Goal: Transaction & Acquisition: Book appointment/travel/reservation

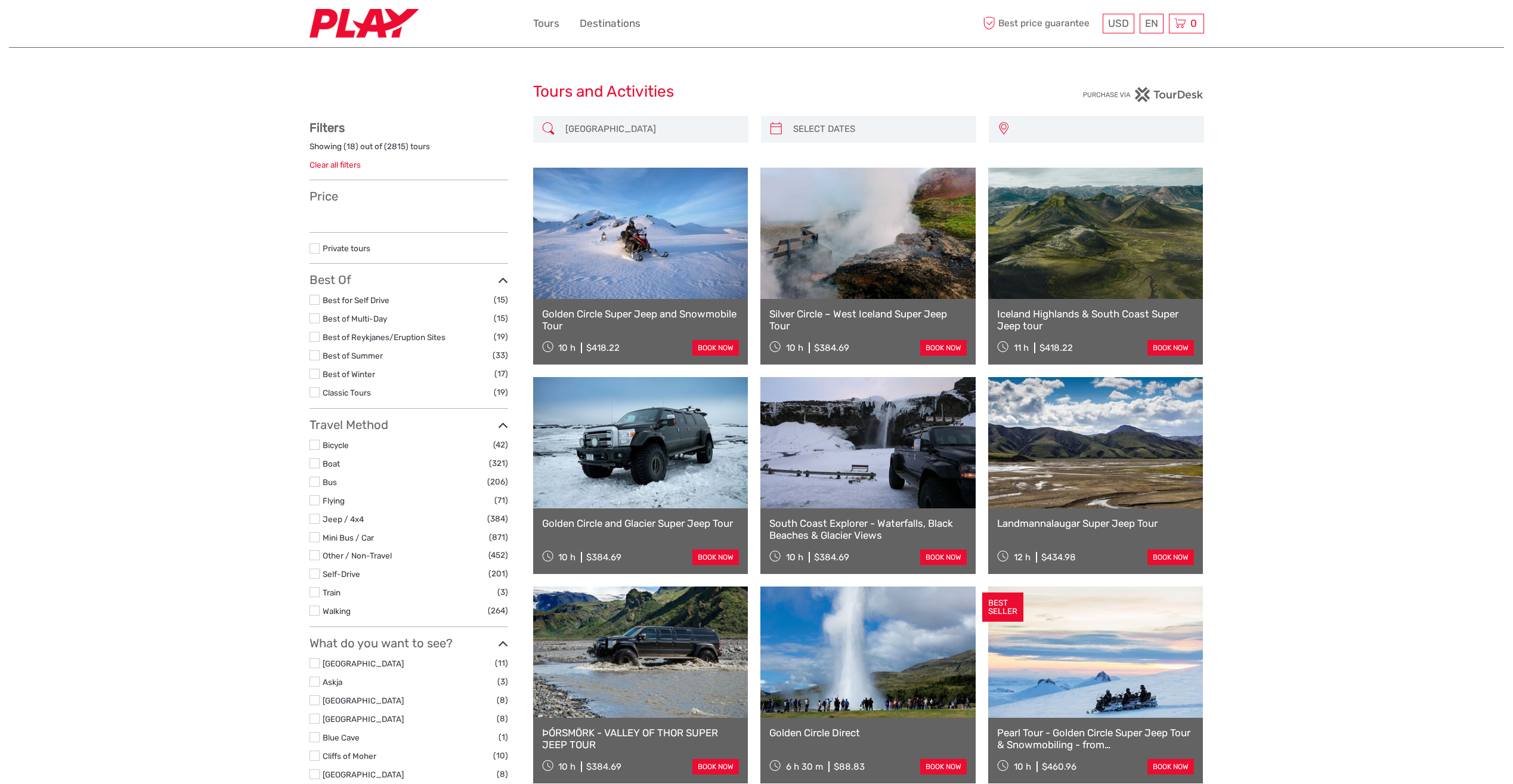
select select
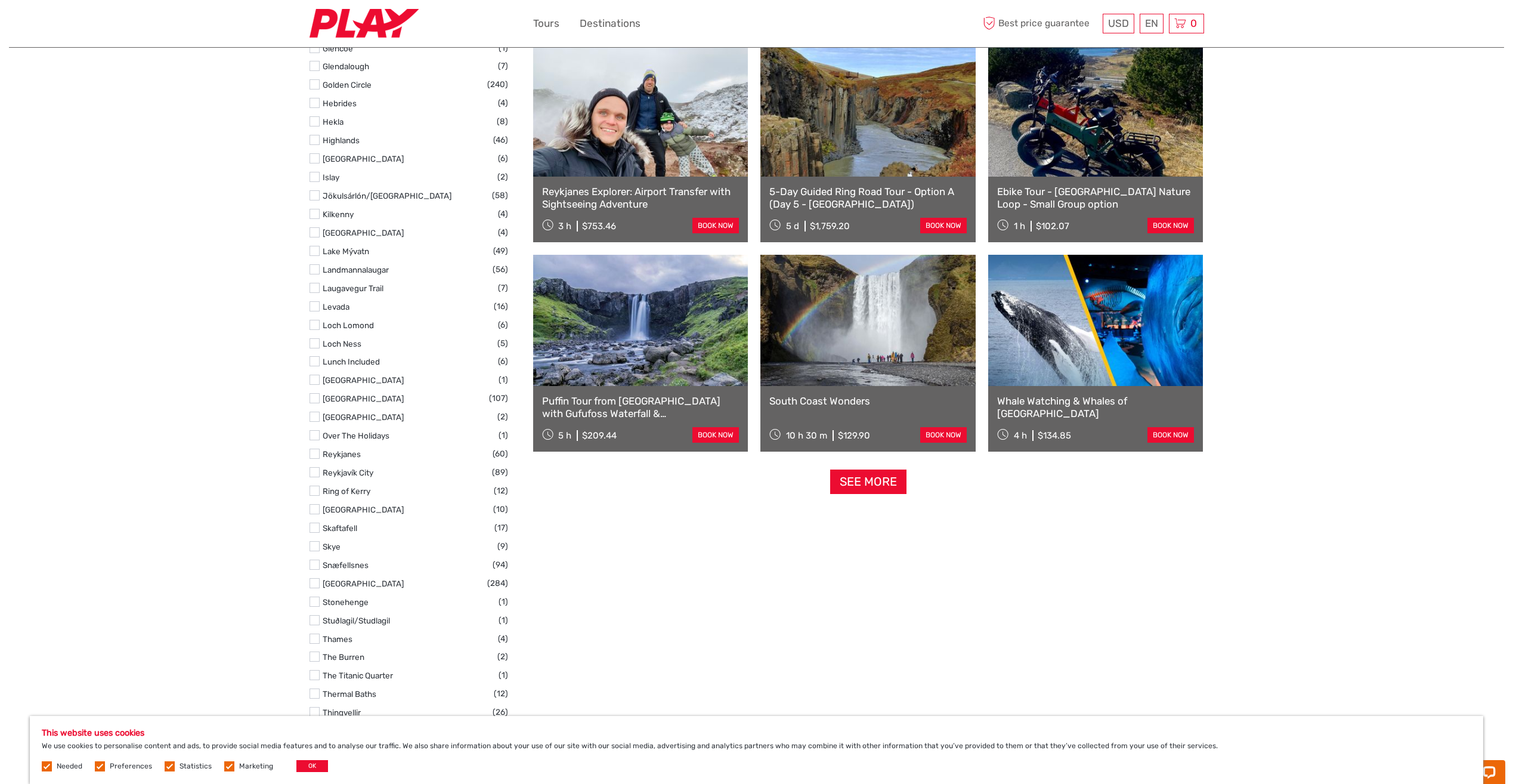
scroll to position [1013, 0]
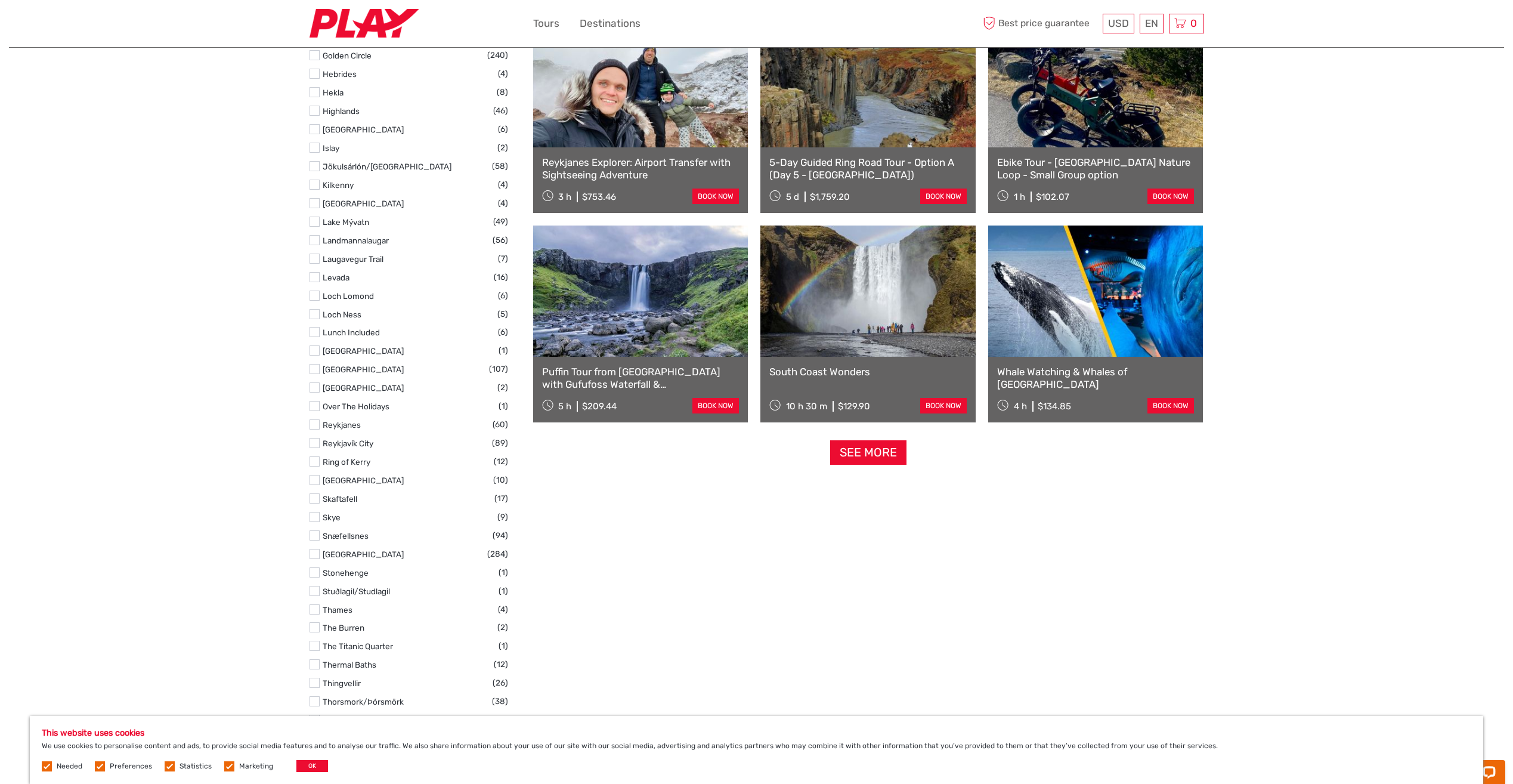
click at [863, 470] on div "Iceland DESTINATIONS Aalborg Alicante Amsterdam Antalya Athens Baltimore Barcel…" at bounding box center [868, 512] width 671 height 2820
click at [862, 449] on link "See more" at bounding box center [868, 452] width 76 height 24
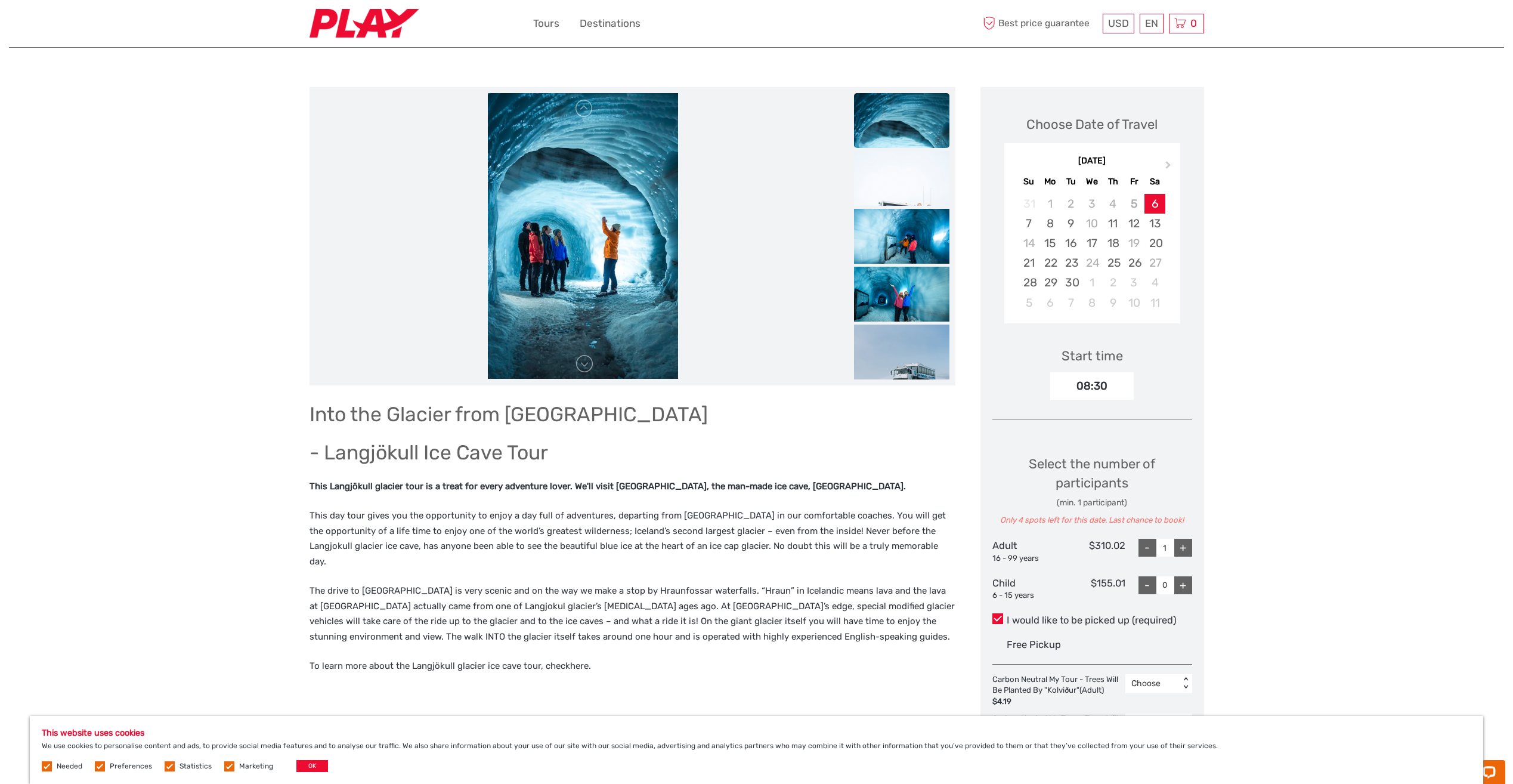
scroll to position [119, 0]
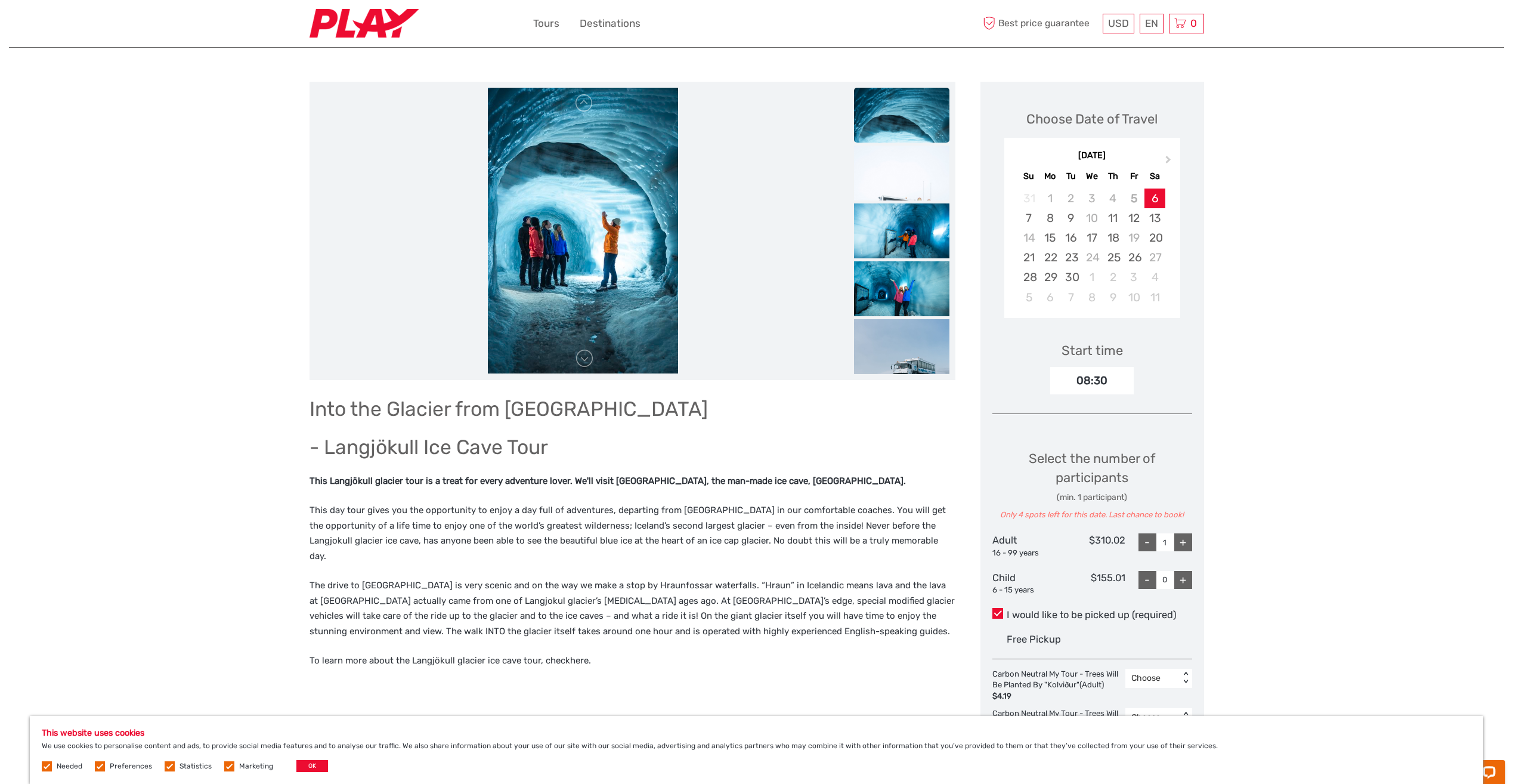
click at [456, 440] on h1 "- Langjökull Ice Cave Tour" at bounding box center [632, 446] width 646 height 24
copy h1 "- Langjökull Ice Cave Tour"
